Goal: Transaction & Acquisition: Purchase product/service

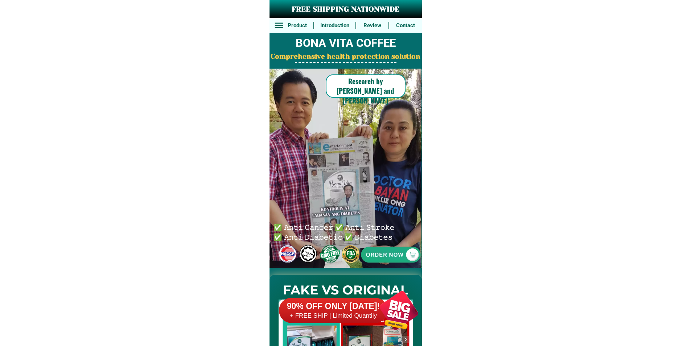
click at [400, 250] on div at bounding box center [390, 254] width 149 height 149
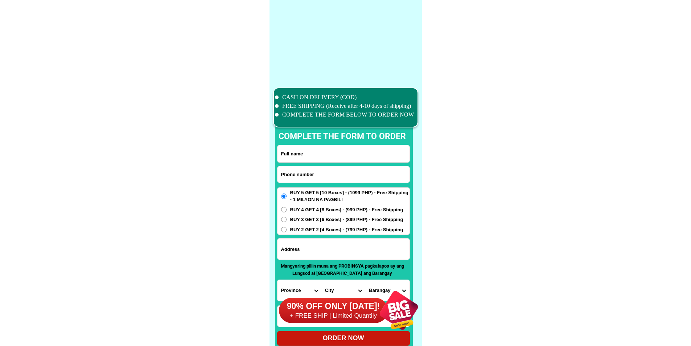
scroll to position [5640, 0]
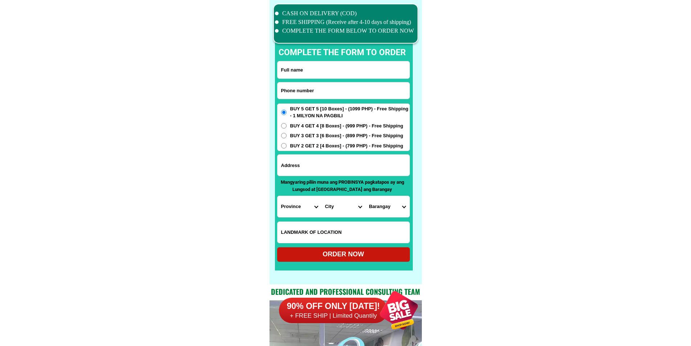
click at [341, 92] on input "Input phone_number" at bounding box center [344, 90] width 132 height 16
paste input "09659575776"
type input "09659575776"
click at [358, 63] on input "Input full_name" at bounding box center [344, 69] width 132 height 17
paste input "[PERSON_NAME]"
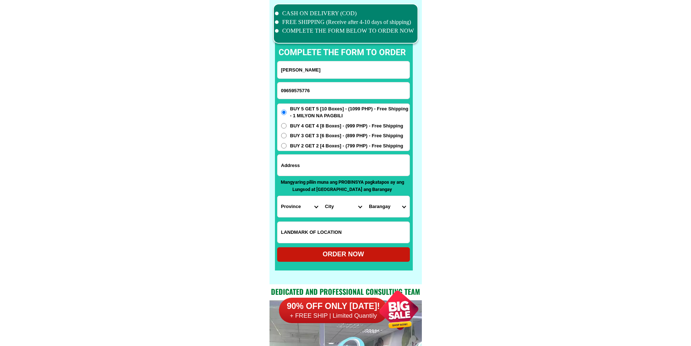
type input "[PERSON_NAME]"
click at [339, 229] on input "Input LANDMARKOFLOCATION" at bounding box center [344, 232] width 132 height 21
click at [343, 160] on input "Input address" at bounding box center [344, 165] width 132 height 21
paste input "Purok_9Publacion Initao, Misamis Oriental Near [GEOGRAPHIC_DATA]"
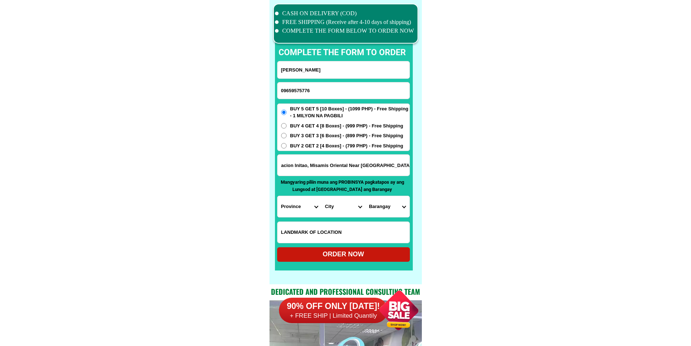
type input "Purok_9Publacion Initao, Misamis Oriental Near [GEOGRAPHIC_DATA]"
click at [292, 208] on select "Province [GEOGRAPHIC_DATA] [GEOGRAPHIC_DATA][PERSON_NAME][GEOGRAPHIC_DATA][GEOG…" at bounding box center [300, 206] width 44 height 21
select select "63_386"
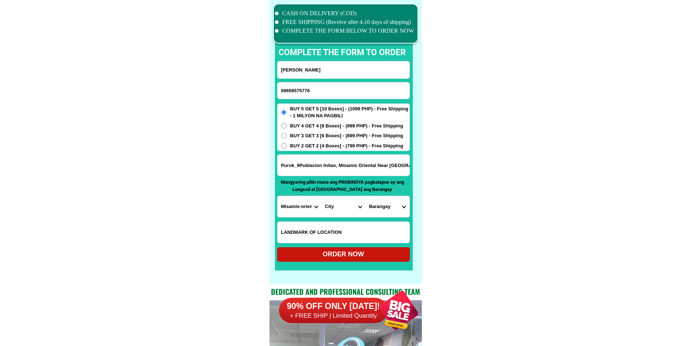
click at [348, 206] on select "City Alubijid [GEOGRAPHIC_DATA][PERSON_NAME][GEOGRAPHIC_DATA][GEOGRAPHIC_DATA] …" at bounding box center [343, 206] width 44 height 21
select select "63_3866437"
click at [393, 206] on select "Barangay [PERSON_NAME] Apas Calacapan Gimangpang Jampason [GEOGRAPHIC_DATA] [GE…" at bounding box center [387, 206] width 44 height 21
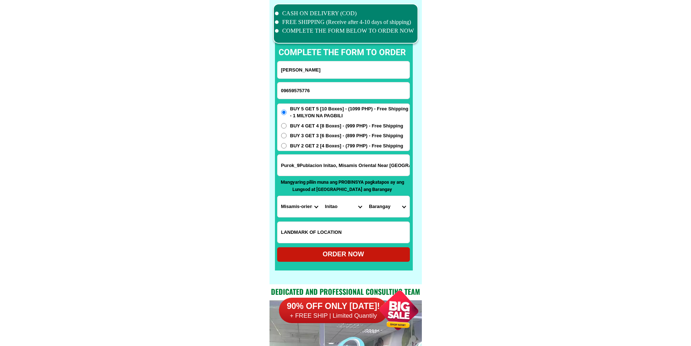
select select "63_38664379942"
click at [334, 140] on div "BUY 5 GET 5 [10 Boxes] - (1099 PHP) - Free Shipping - 1 MILYON NA PAGBILI BUY 4…" at bounding box center [343, 127] width 133 height 48
click at [335, 145] on span "BUY 2 GET 2 [4 Boxes] - (799 PHP) - Free Shipping" at bounding box center [346, 145] width 113 height 7
click at [287, 145] on input "BUY 2 GET 2 [4 Boxes] - (799 PHP) - Free Shipping" at bounding box center [283, 145] width 5 height 5
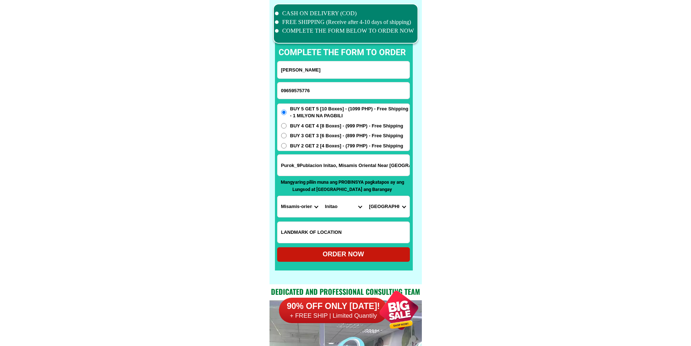
radio input "true"
click at [341, 112] on span "BUY 5 GET 5 [10 Boxes] - (1099 PHP) - Free Shipping - 1 MILYON NA PAGBILI" at bounding box center [349, 112] width 119 height 14
click at [287, 112] on input "BUY 5 GET 5 [10 Boxes] - (1099 PHP) - Free Shipping - 1 MILYON NA PAGBILI" at bounding box center [283, 112] width 5 height 5
radio input "true"
click at [323, 249] on div "ORDER NOW" at bounding box center [343, 254] width 133 height 15
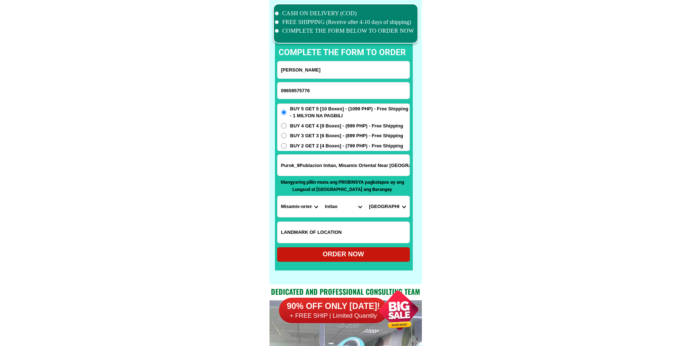
type input "Purok_9Publacion Initao, Misamis Oriental Near [GEOGRAPHIC_DATA]"
radio input "true"
